Goal: Task Accomplishment & Management: Use online tool/utility

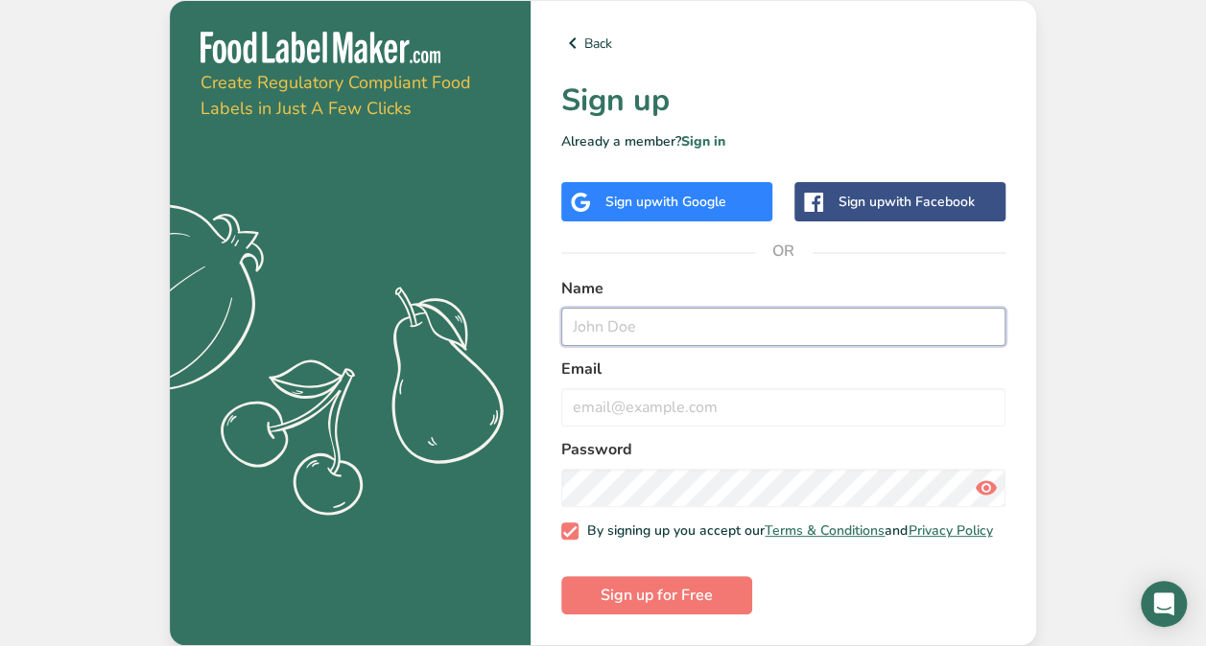
click at [764, 316] on input "text" at bounding box center [783, 327] width 444 height 38
type input "[PERSON_NAME]"
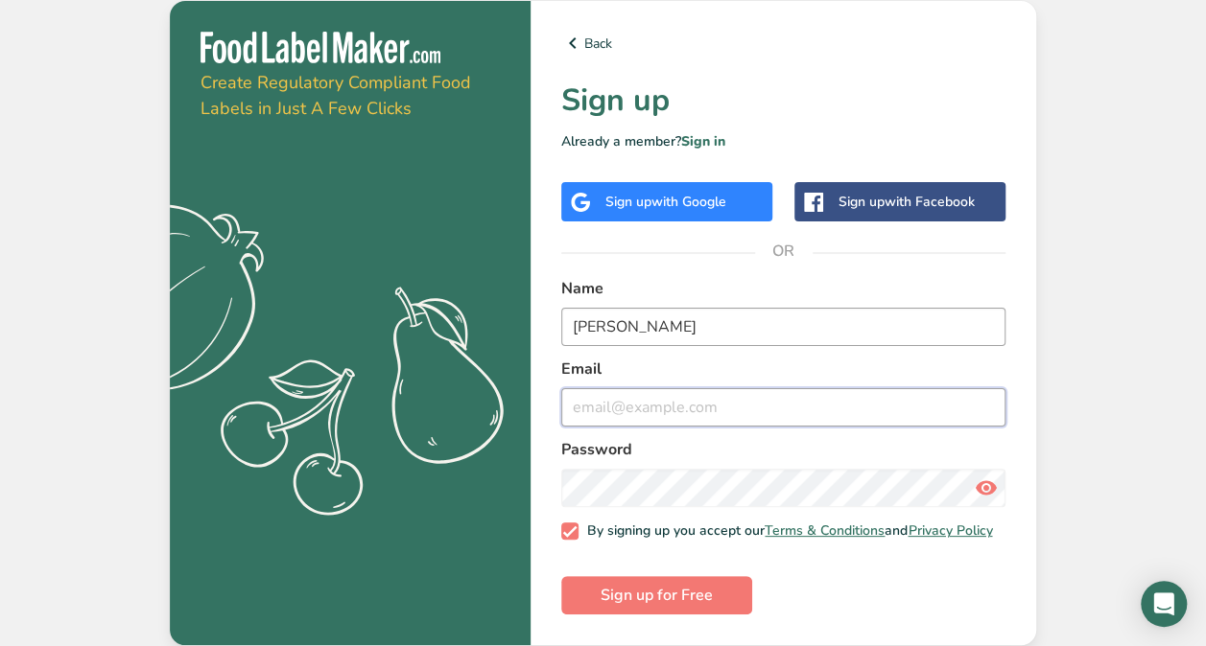
type input "[PERSON_NAME][EMAIL_ADDRESS][DOMAIN_NAME]"
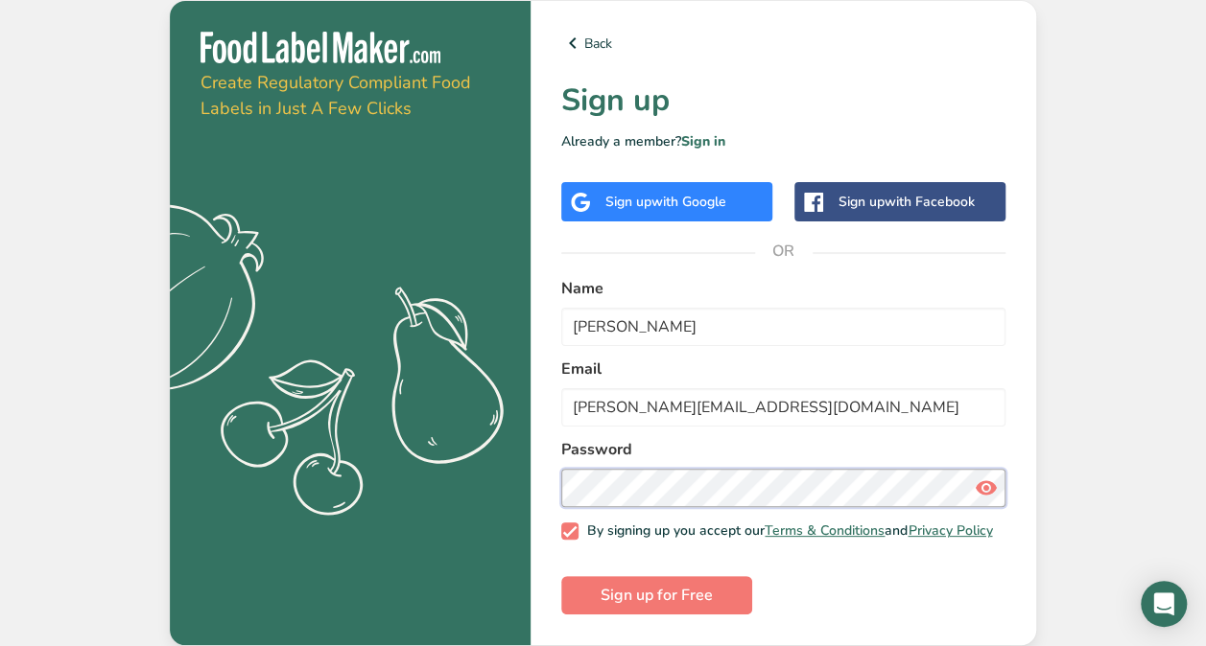
click at [561, 576] on button "Sign up for Free" at bounding box center [656, 595] width 191 height 38
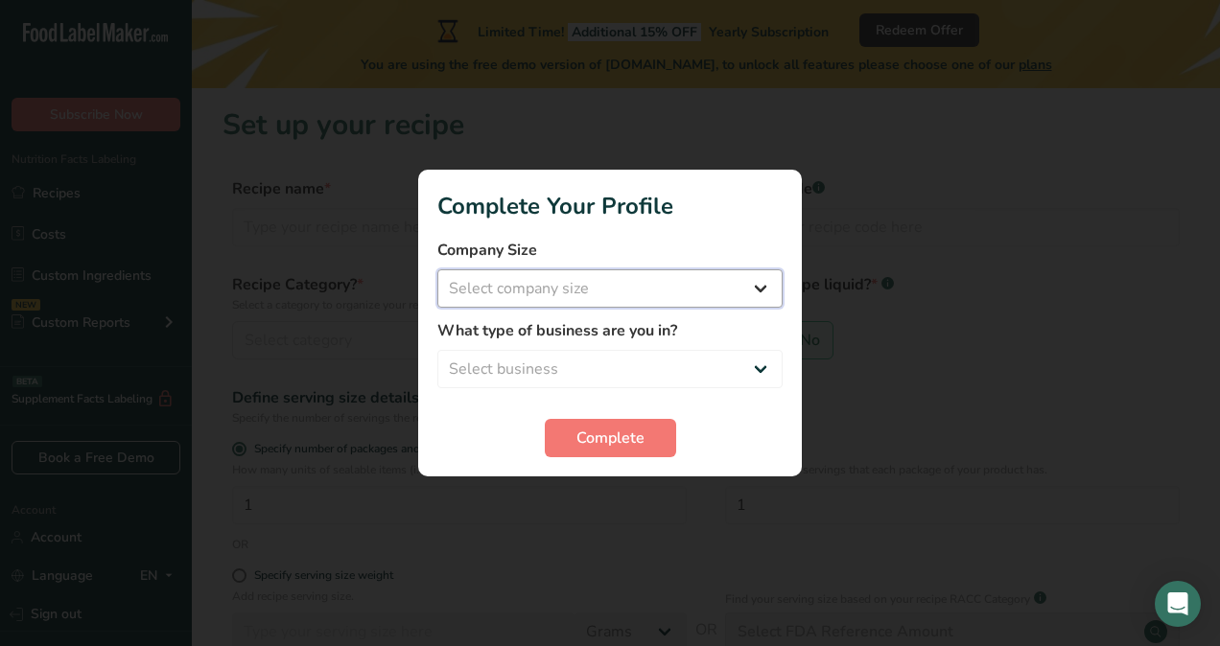
click at [752, 286] on select "Select company size Fewer than 10 Employees 10 to 50 Employees 51 to 500 Employ…" at bounding box center [609, 288] width 345 height 38
select select "1"
click at [437, 269] on select "Select company size Fewer than 10 Employees 10 to 50 Employees 51 to 500 Employ…" at bounding box center [609, 288] width 345 height 38
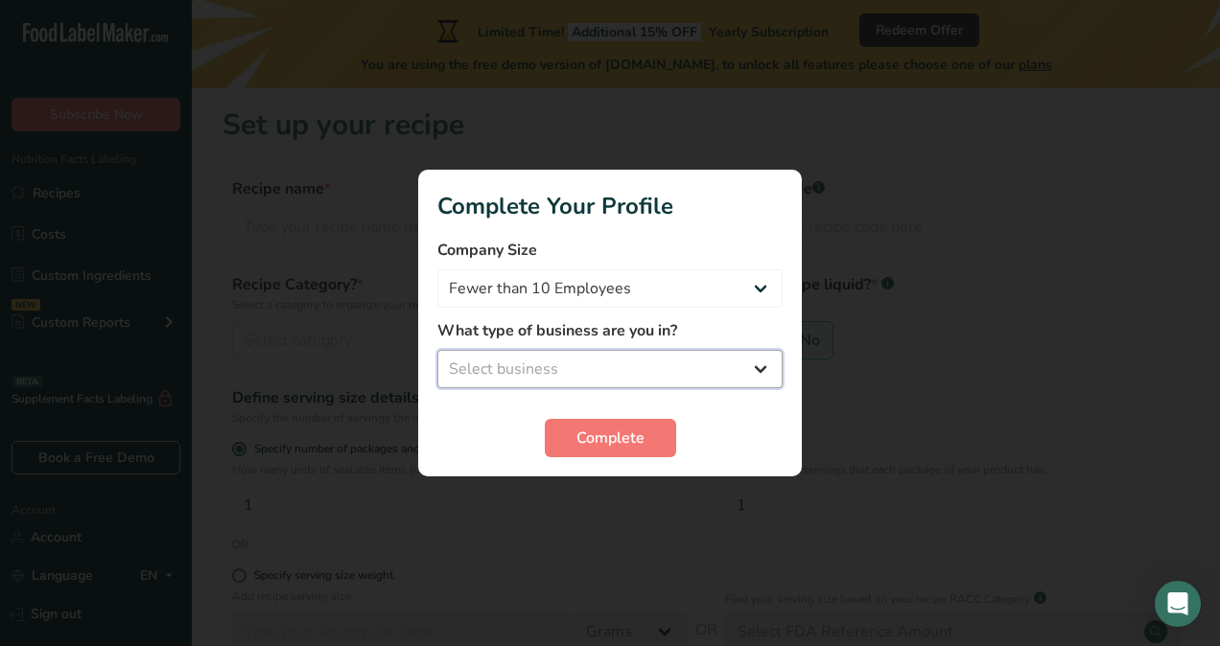
click at [751, 368] on select "Select business Packaged Food Manufacturer Restaurant & Cafe Bakery Meal Plans …" at bounding box center [609, 369] width 345 height 38
select select "1"
click at [437, 350] on select "Select business Packaged Food Manufacturer Restaurant & Cafe Bakery Meal Plans …" at bounding box center [609, 369] width 345 height 38
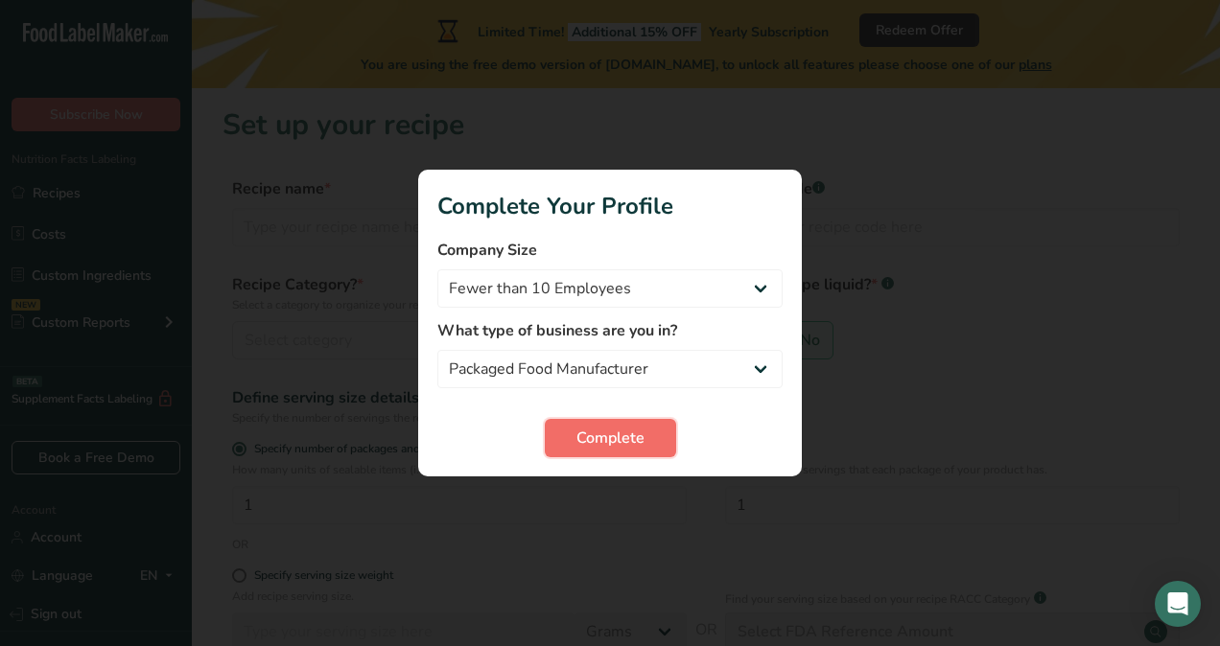
click at [646, 429] on button "Complete" at bounding box center [610, 438] width 131 height 38
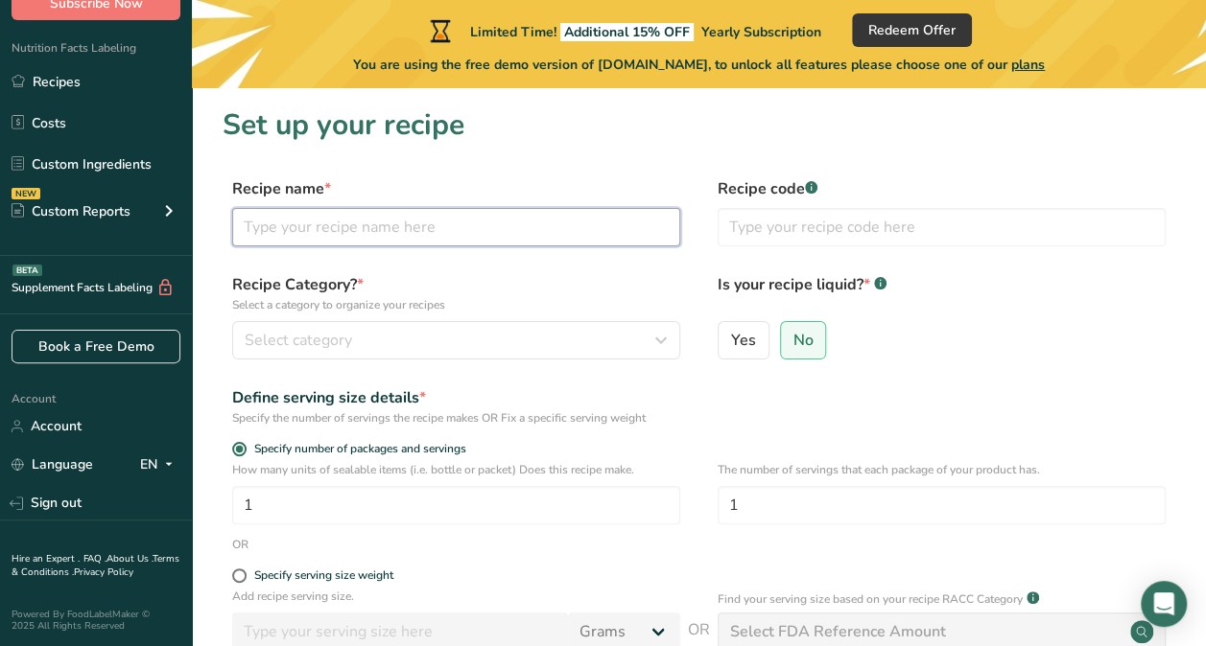
click at [293, 222] on input "text" at bounding box center [456, 227] width 448 height 38
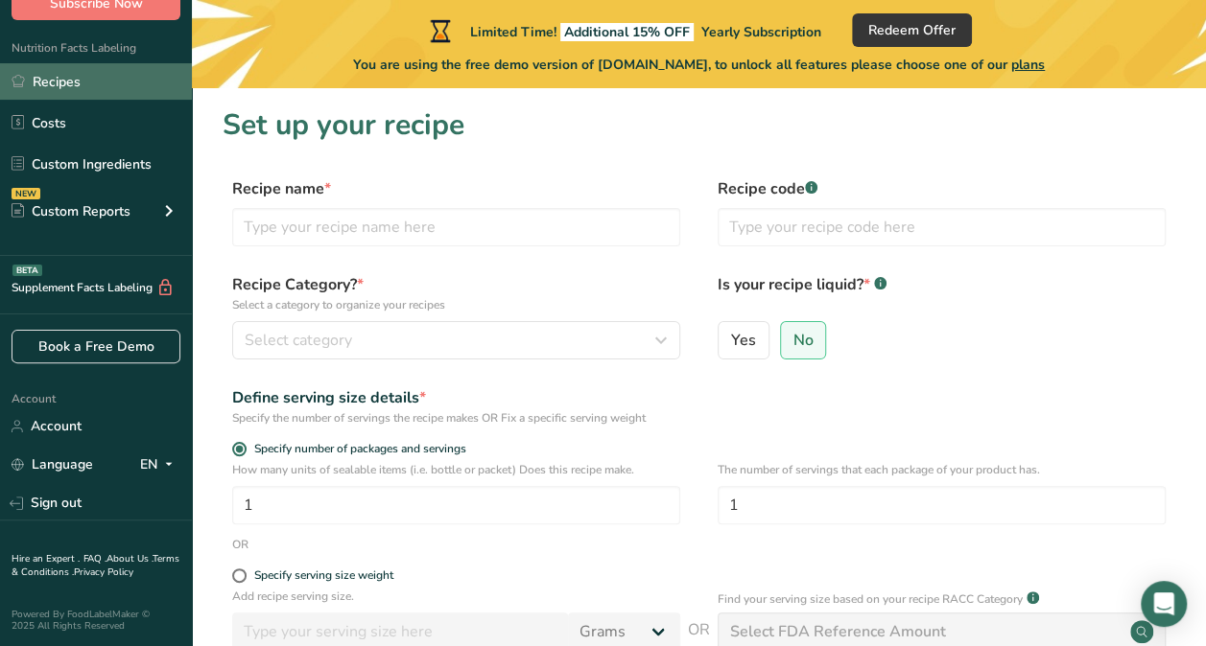
click at [89, 89] on link "Recipes" at bounding box center [96, 81] width 192 height 36
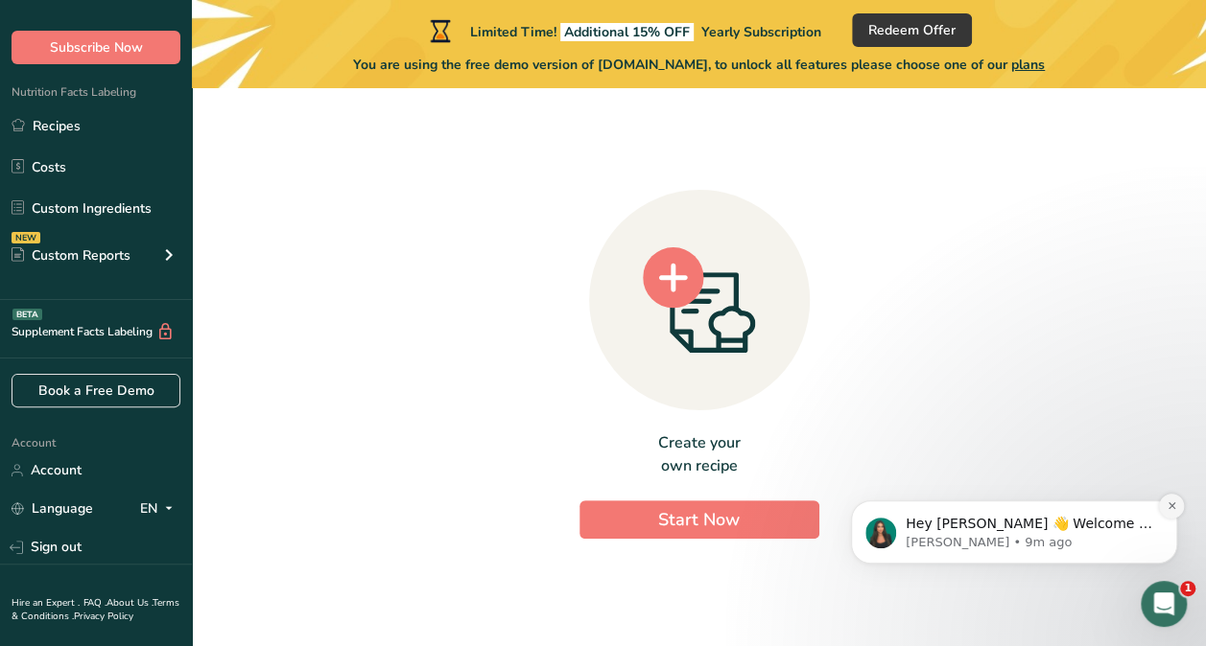
click at [1176, 501] on icon "Dismiss notification" at bounding box center [1171, 506] width 11 height 11
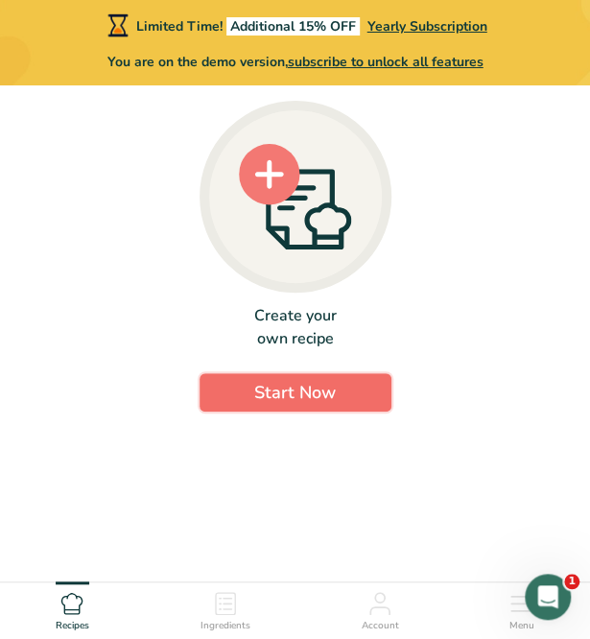
click at [242, 410] on button "Start Now" at bounding box center [295, 392] width 192 height 38
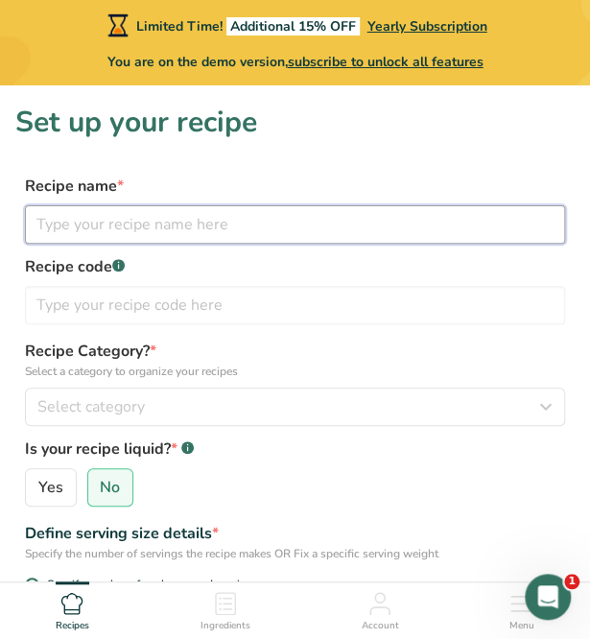
click at [242, 211] on input "text" at bounding box center [295, 224] width 540 height 38
type input "Orange Marmalade"
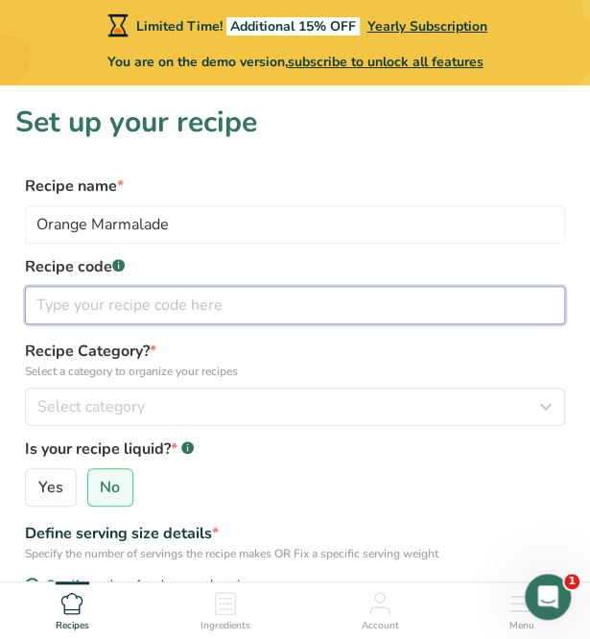
click at [130, 305] on input "text" at bounding box center [295, 305] width 540 height 38
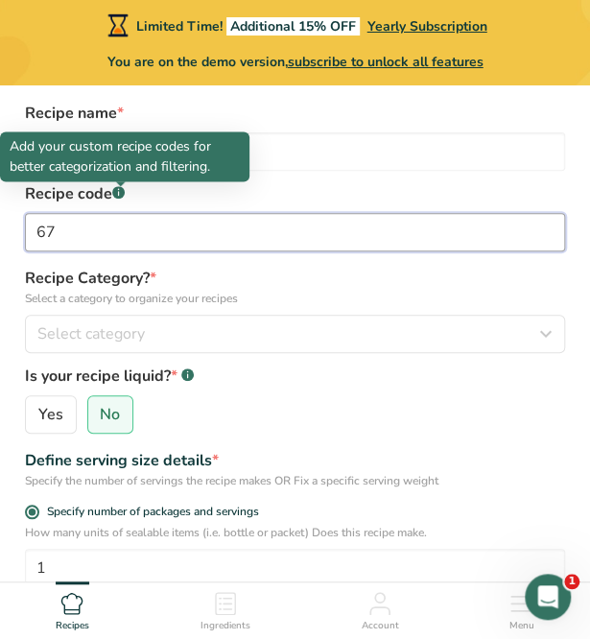
type input "67"
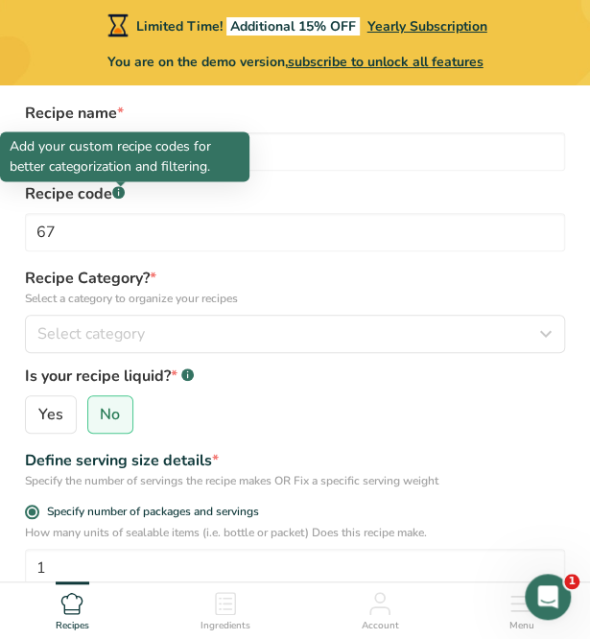
click at [123, 195] on rect at bounding box center [118, 192] width 12 height 12
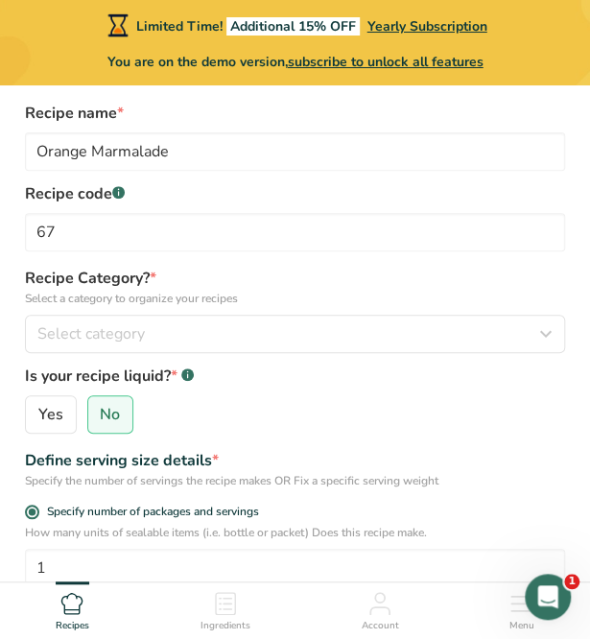
click at [119, 195] on icon at bounding box center [118, 193] width 1 height 5
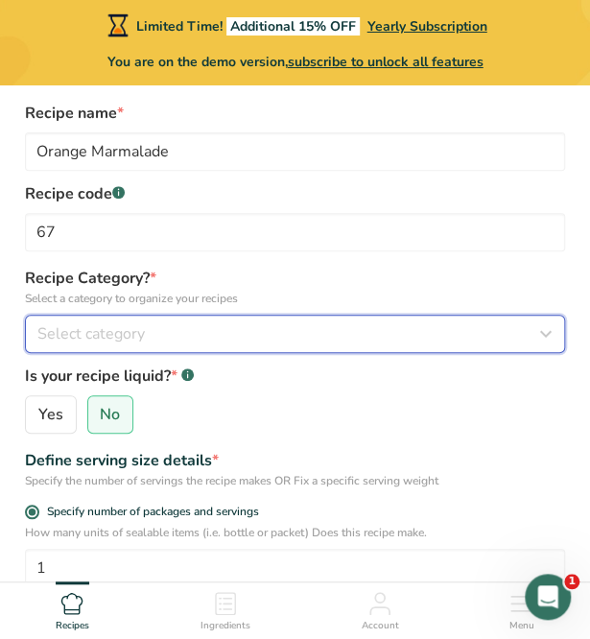
click at [123, 321] on button "Select category" at bounding box center [295, 334] width 540 height 38
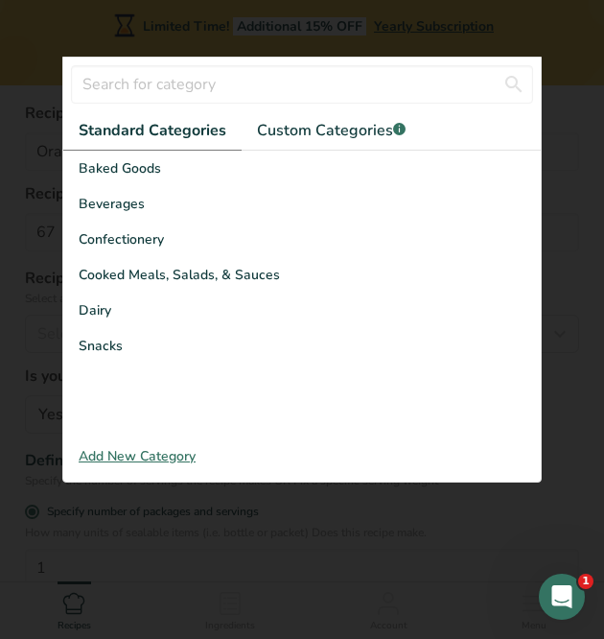
click at [149, 450] on div "Add New Category" at bounding box center [302, 456] width 478 height 20
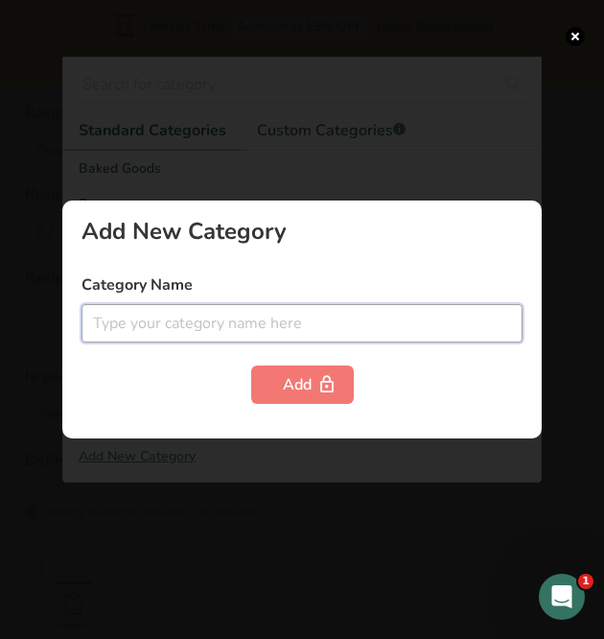
click at [222, 314] on input "text" at bounding box center [302, 323] width 441 height 38
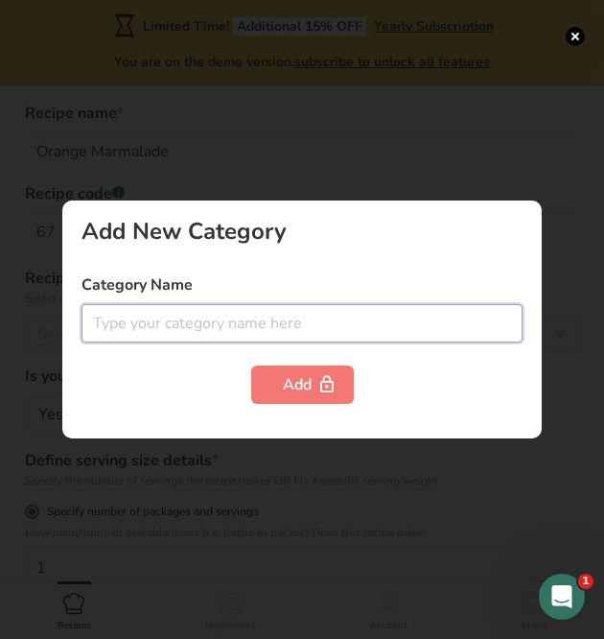
type input "p"
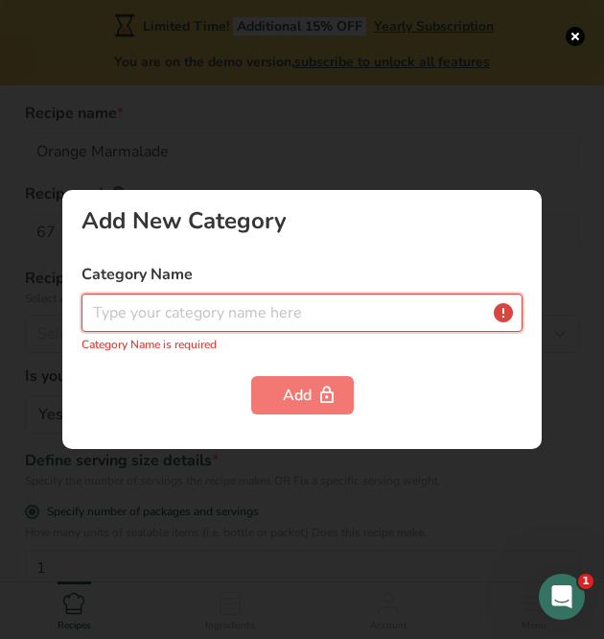
type input "o"
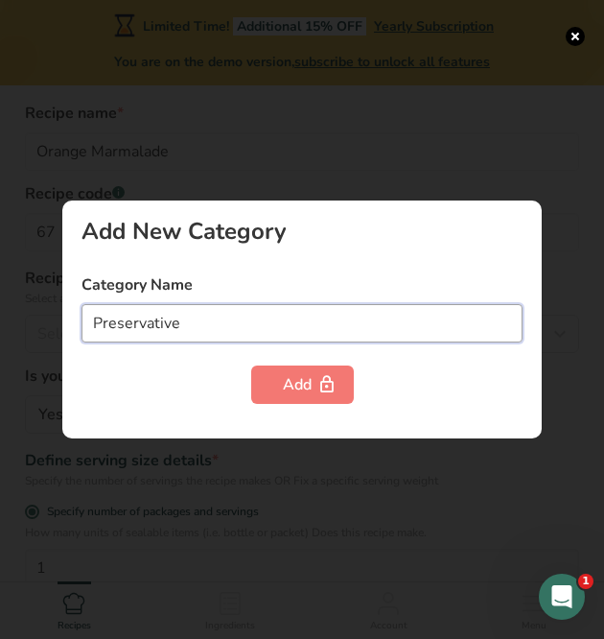
type input "Preservative"
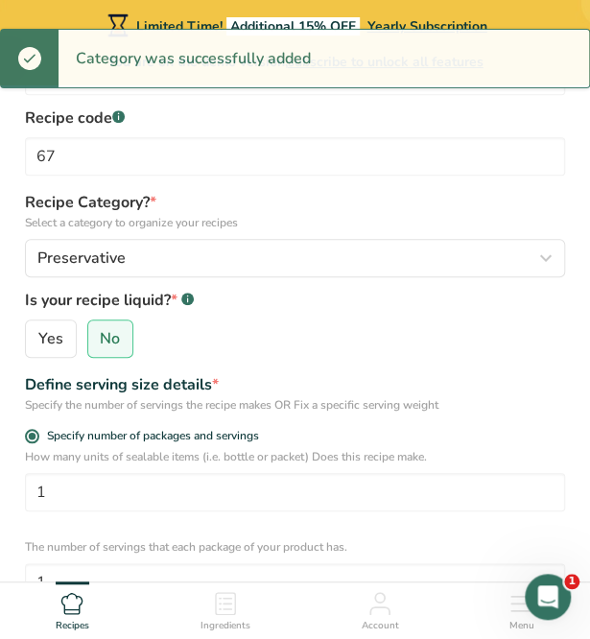
scroll to position [153, 0]
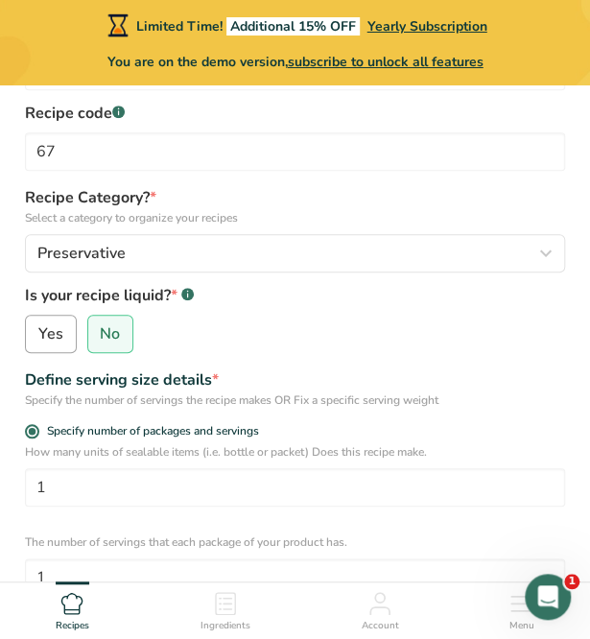
click at [59, 316] on label "Yes" at bounding box center [51, 334] width 52 height 38
click at [38, 328] on input "Yes" at bounding box center [32, 334] width 12 height 12
radio input "true"
radio input "false"
select select "22"
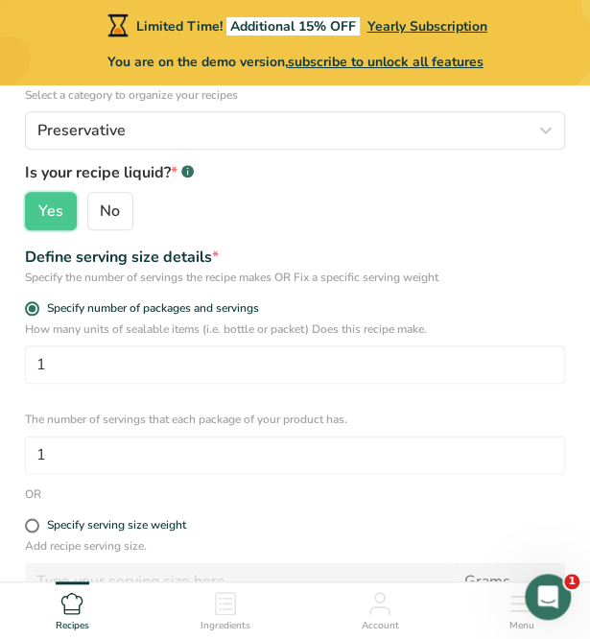
scroll to position [292, 0]
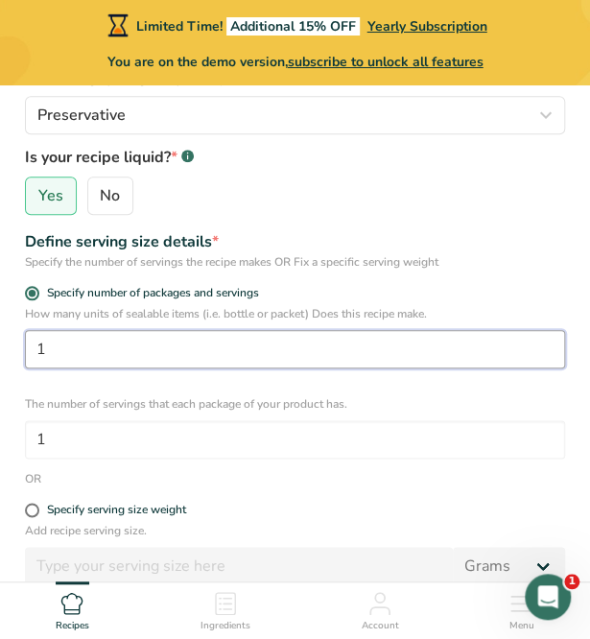
click at [305, 344] on input "1" at bounding box center [295, 349] width 540 height 38
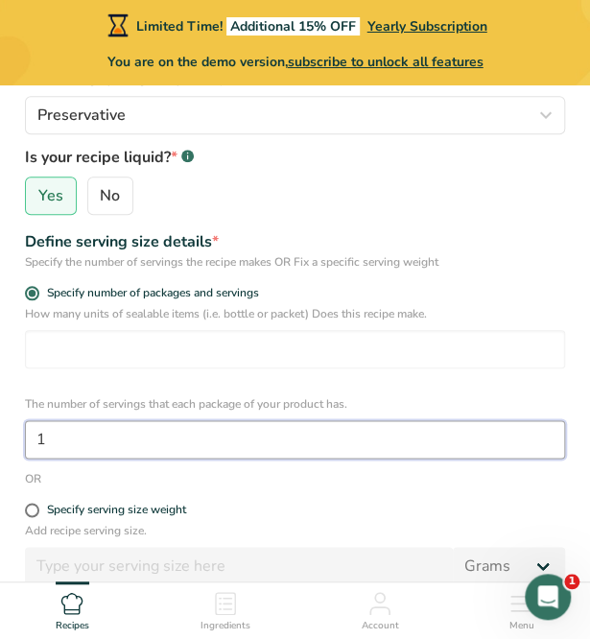
click at [213, 438] on input "1" at bounding box center [295, 439] width 540 height 38
type input "10"
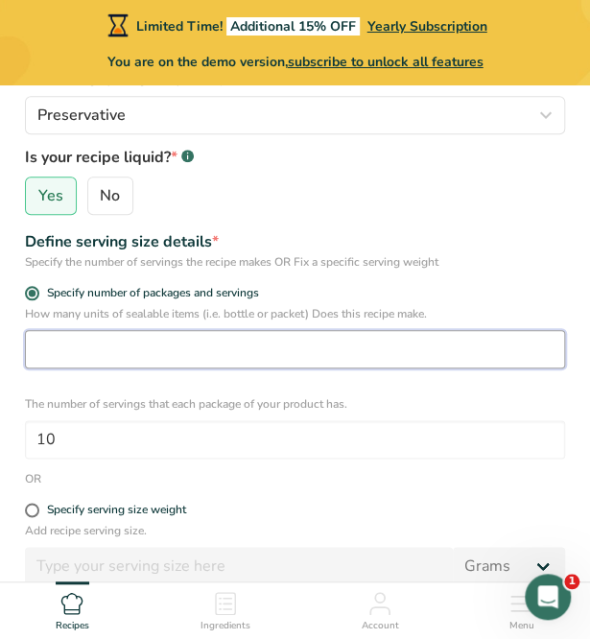
drag, startPoint x: 315, startPoint y: 333, endPoint x: 155, endPoint y: 333, distance: 159.2
click at [155, 333] on input "number" at bounding box center [295, 349] width 540 height 38
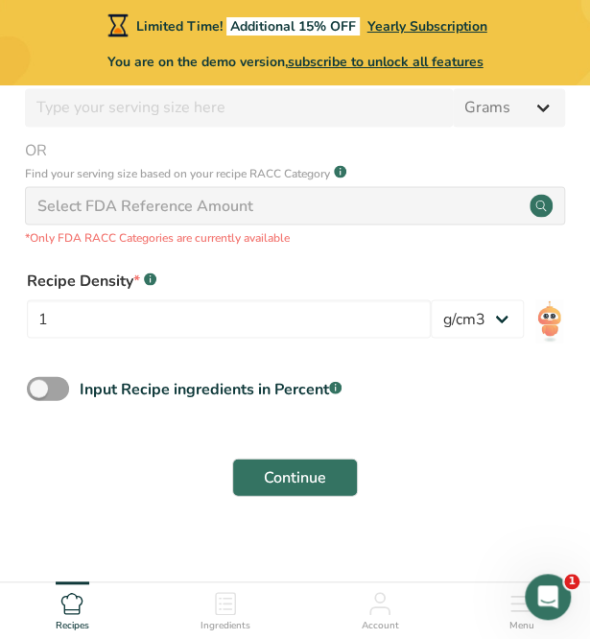
scroll to position [767, 0]
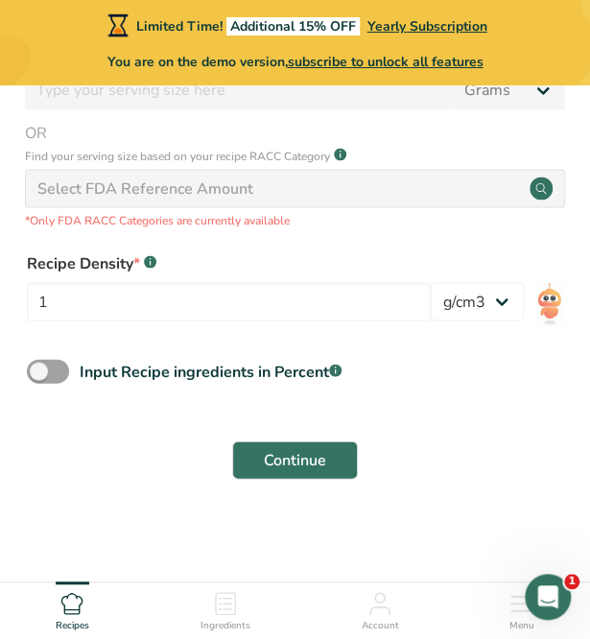
type input "2.5"
click at [503, 277] on div "Recipe Density * .a-a{fill:#347362;}.b-a{fill:#fff;} 1 lb/ft3 g/cm3" at bounding box center [294, 292] width 559 height 104
click at [502, 293] on select "lb/ft3 g/cm3" at bounding box center [477, 301] width 93 height 38
click at [56, 362] on span at bounding box center [48, 371] width 42 height 24
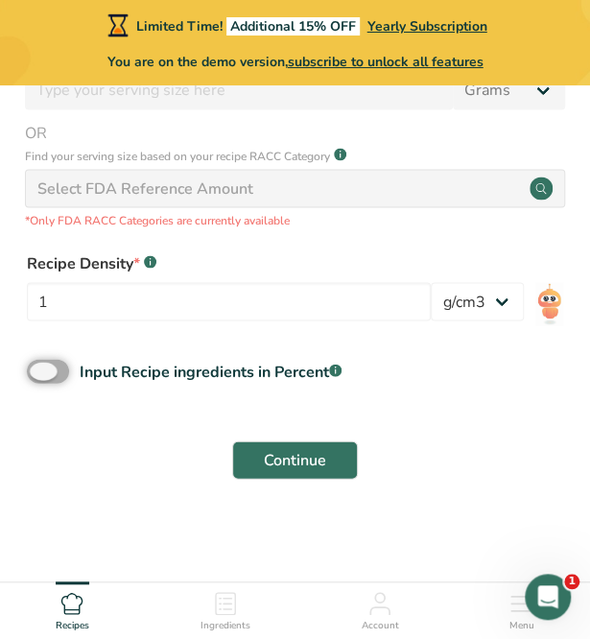
click at [39, 364] on input "Input Recipe ingredients in Percent .a-a{fill:#347362;}.b-a{fill:#fff;}" at bounding box center [33, 370] width 12 height 12
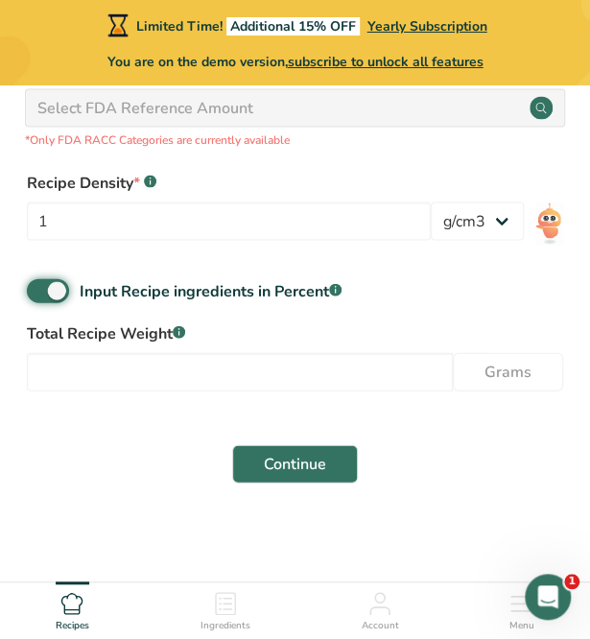
scroll to position [850, 0]
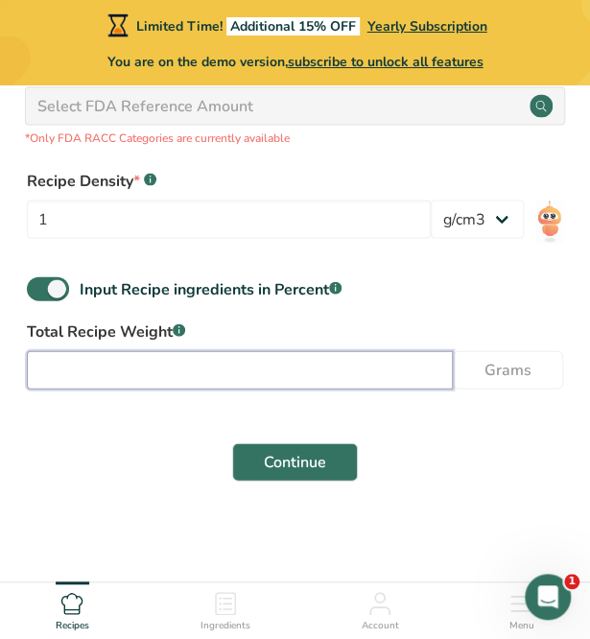
click at [180, 360] on input "number" at bounding box center [240, 369] width 426 height 38
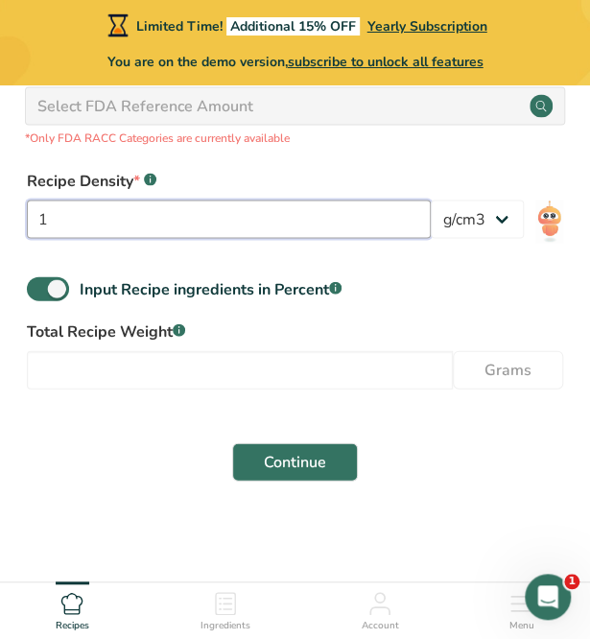
click at [156, 218] on input "1" at bounding box center [229, 218] width 404 height 38
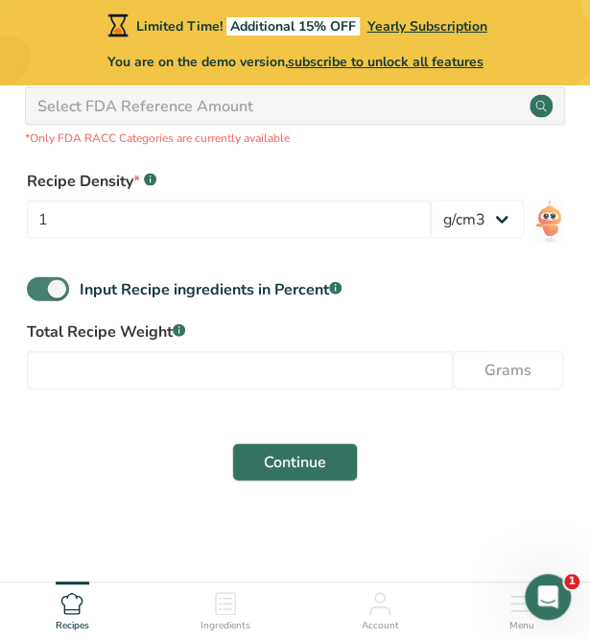
click at [75, 281] on span "Input Recipe ingredients in Percent .a-a{fill:#347362;}.b-a{fill:#fff;}" at bounding box center [205, 288] width 272 height 23
click at [39, 282] on input "Input Recipe ingredients in Percent .a-a{fill:#347362;}.b-a{fill:#fff;}" at bounding box center [33, 288] width 12 height 12
checkbox input "false"
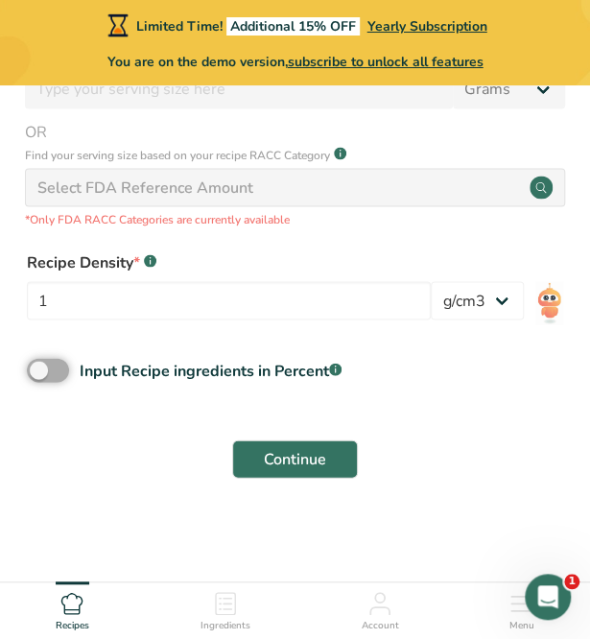
scroll to position [767, 0]
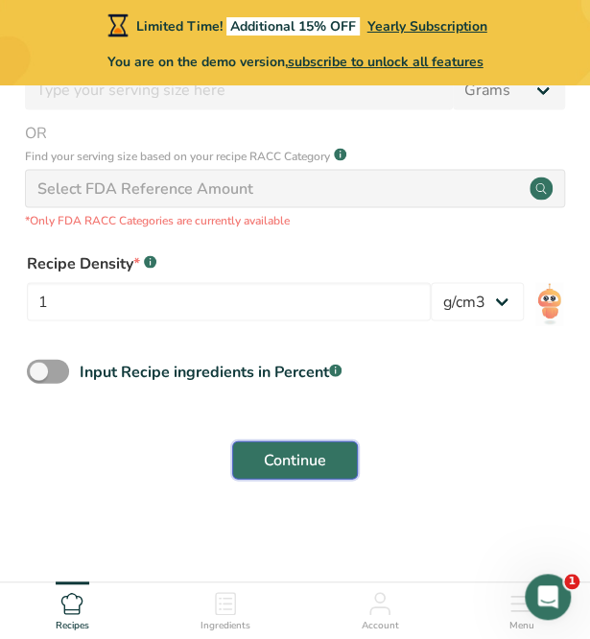
click at [328, 461] on button "Continue" at bounding box center [295, 459] width 126 height 38
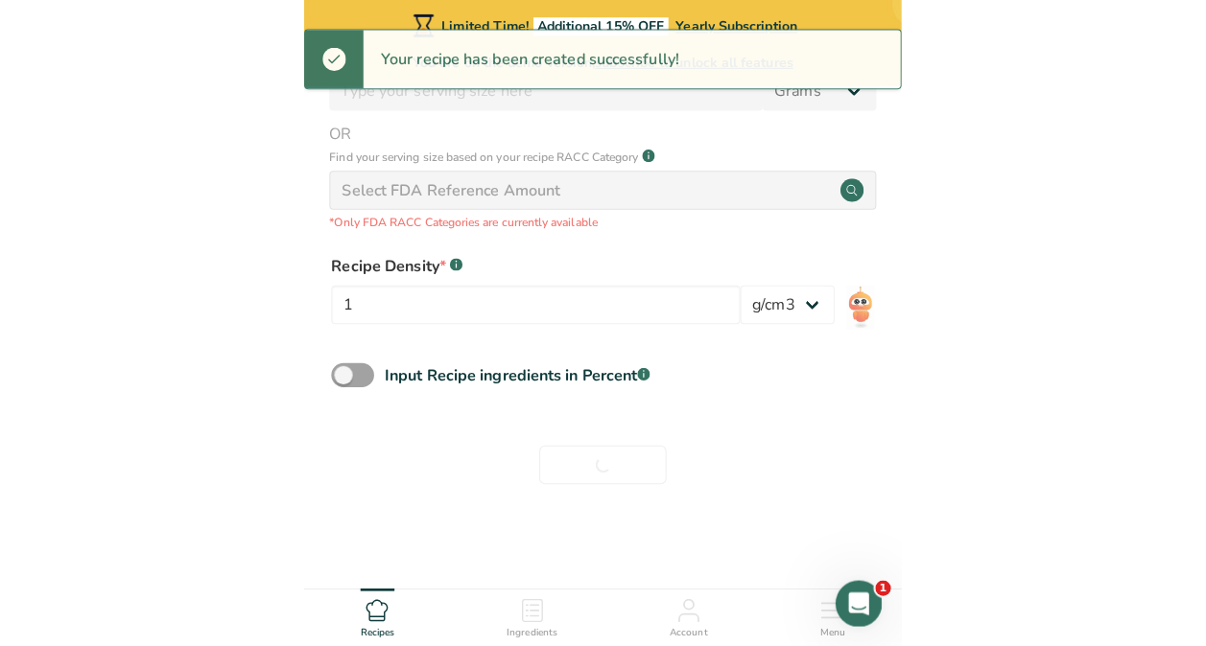
scroll to position [384, 0]
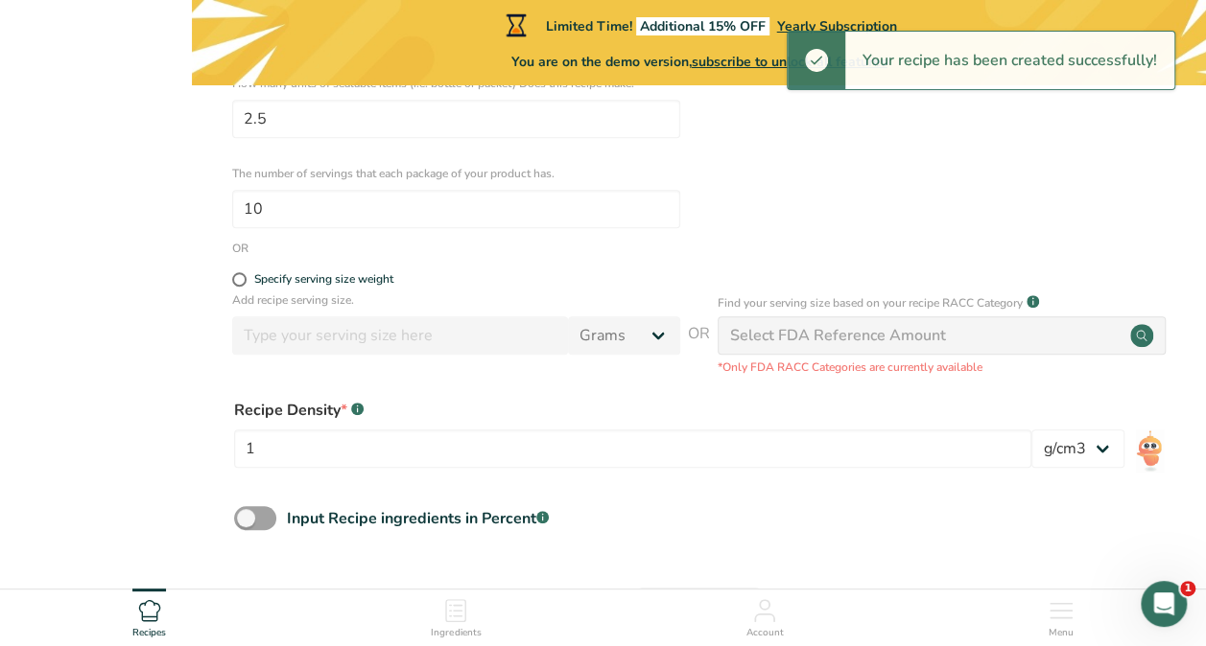
select select "22"
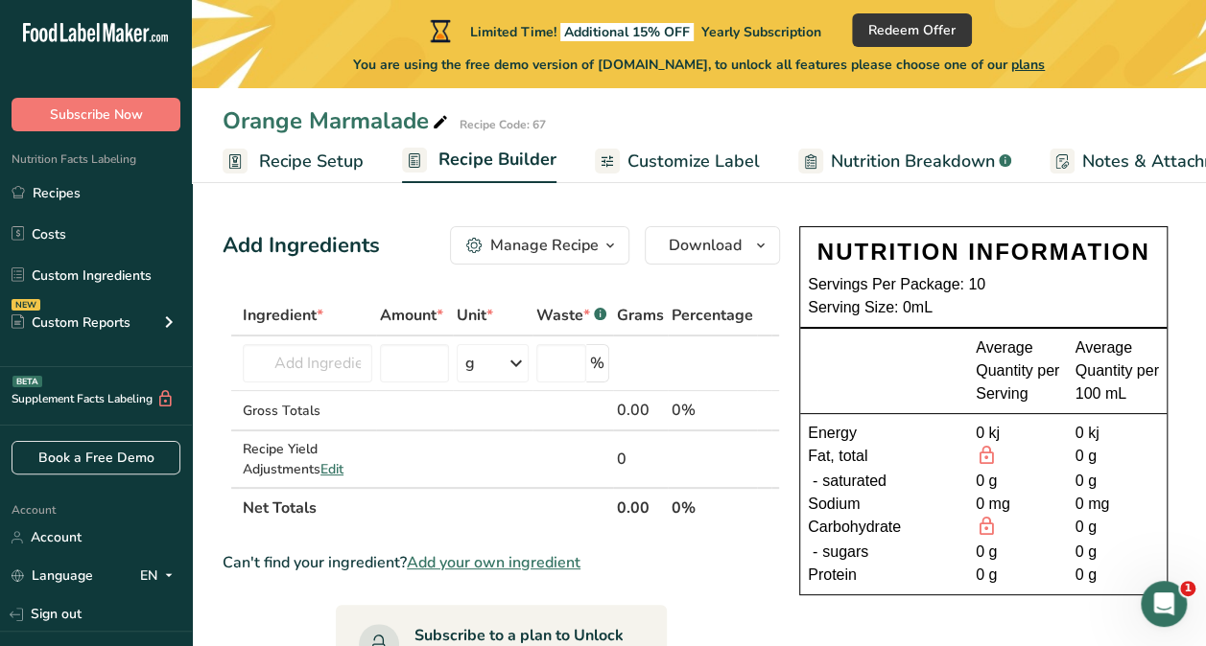
click at [658, 171] on span "Customize Label" at bounding box center [693, 162] width 132 height 26
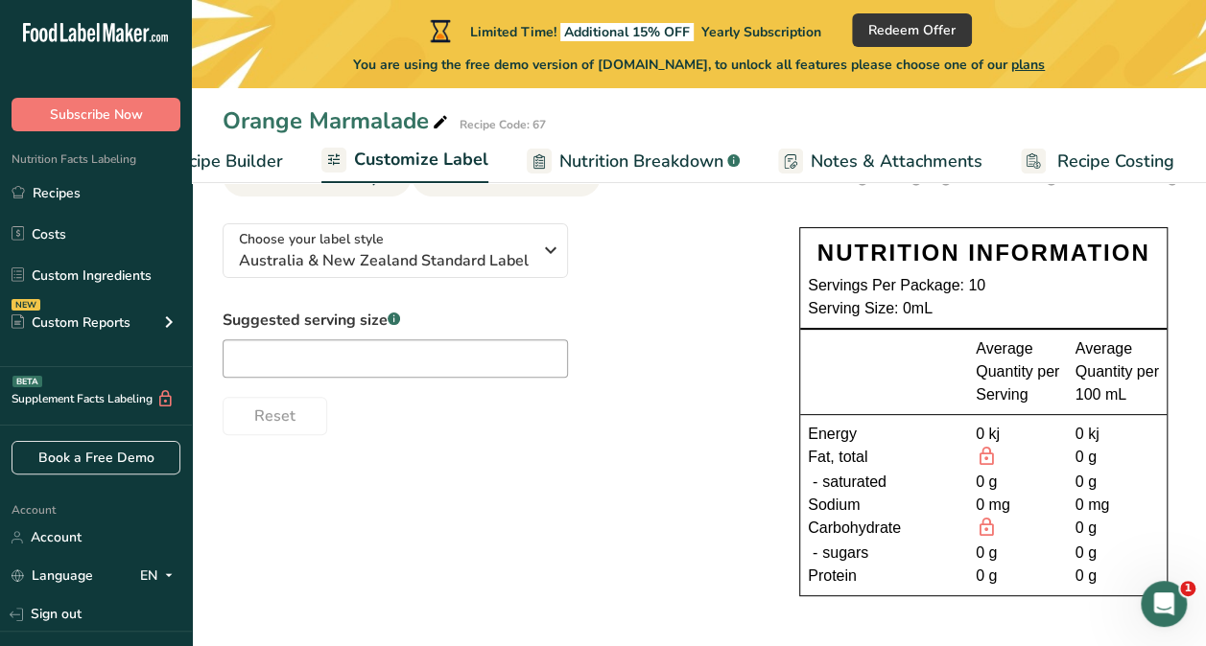
scroll to position [121, 0]
